Goal: Information Seeking & Learning: Compare options

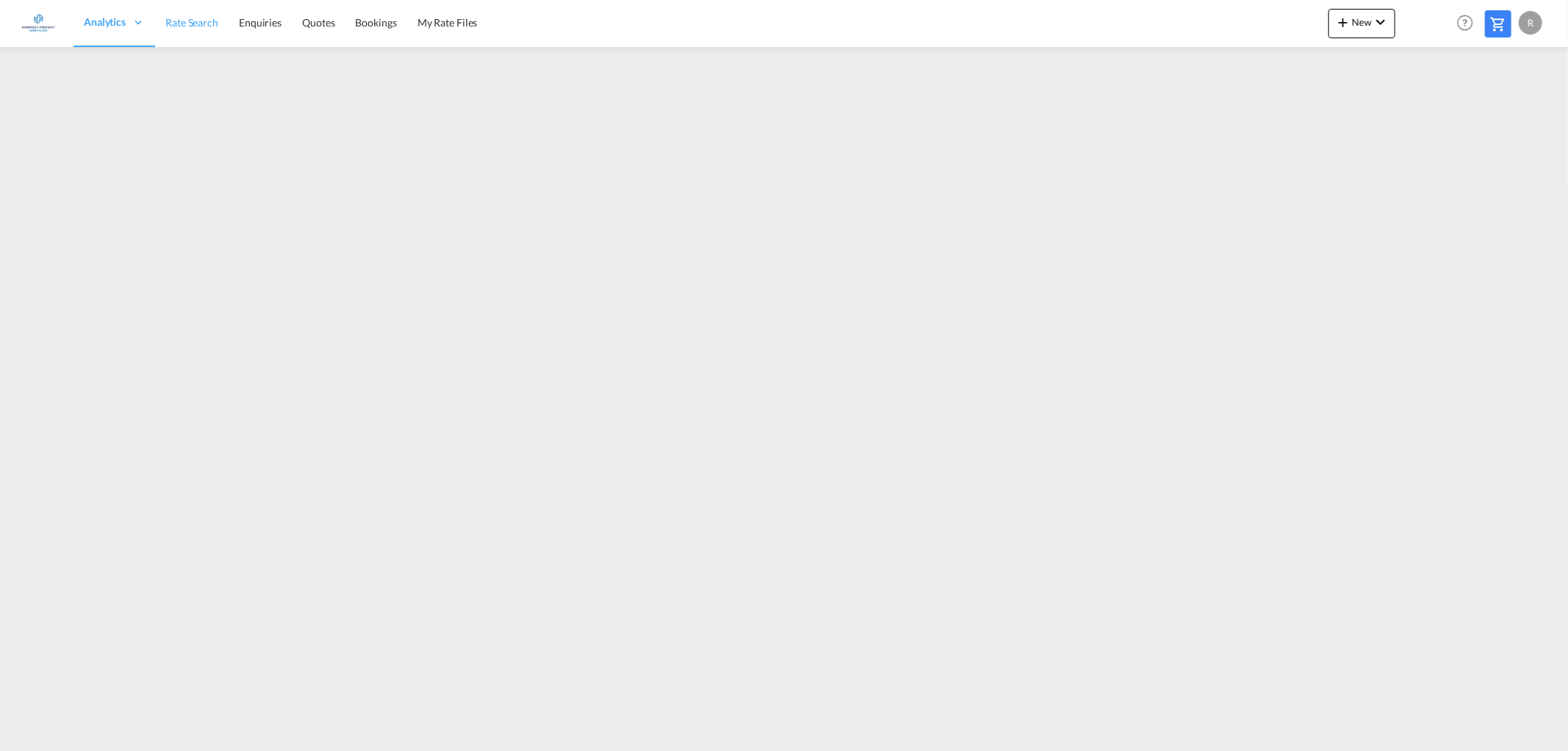
click at [184, 32] on link "Rate Search" at bounding box center [191, 23] width 73 height 48
click at [203, 30] on link "Rate Search" at bounding box center [191, 23] width 73 height 48
click at [215, 15] on span "Rate Search" at bounding box center [192, 22] width 53 height 14
